Goal: Task Accomplishment & Management: Complete application form

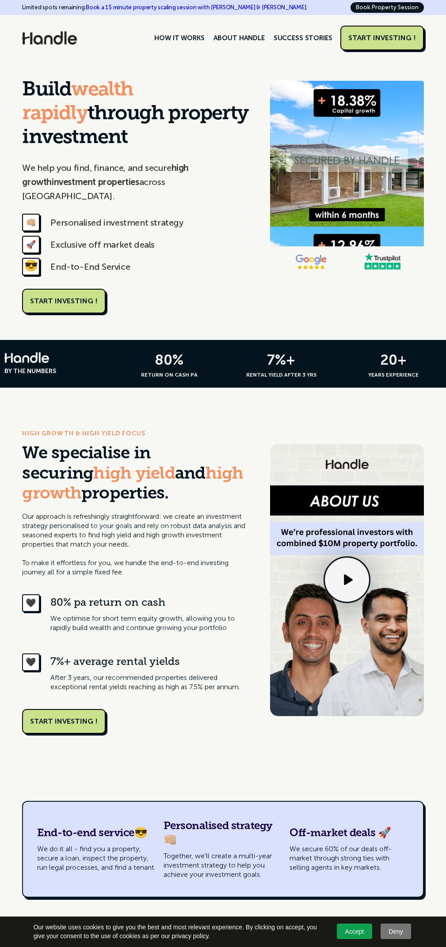
click at [64, 709] on link "START INVESTING !" at bounding box center [63, 721] width 83 height 25
click at [64, 289] on link "START INVESTING !" at bounding box center [63, 301] width 83 height 25
click at [382, 38] on div "START INVESTING !" at bounding box center [382, 38] width 68 height 9
